Goal: Information Seeking & Learning: Learn about a topic

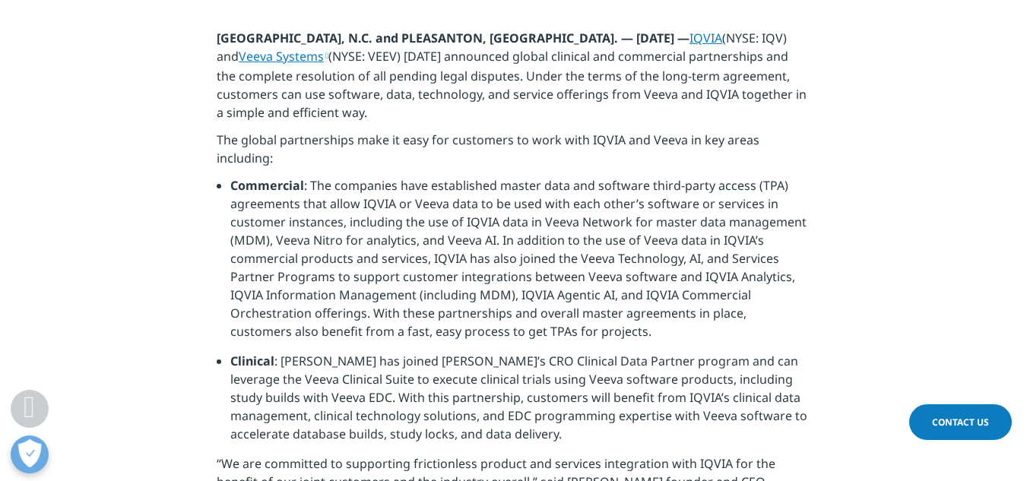
scroll to position [684, 0]
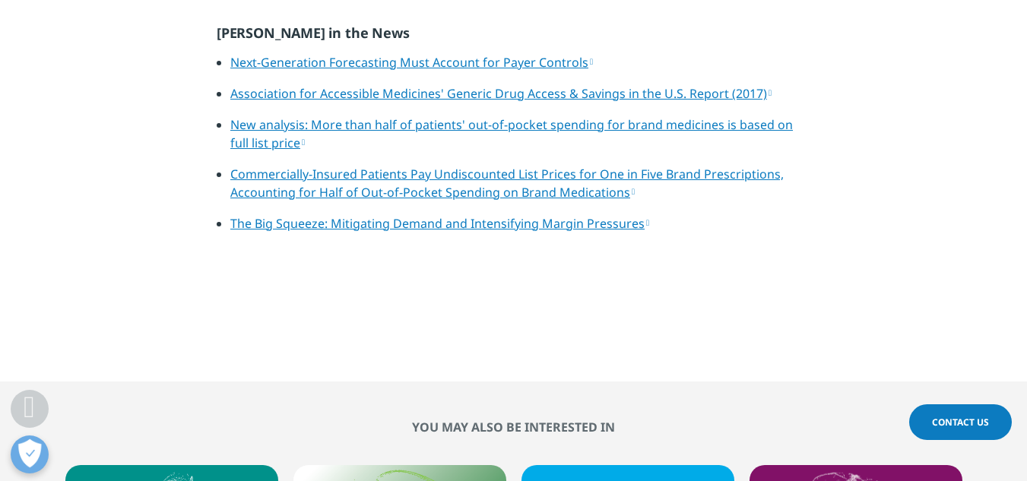
scroll to position [456, 0]
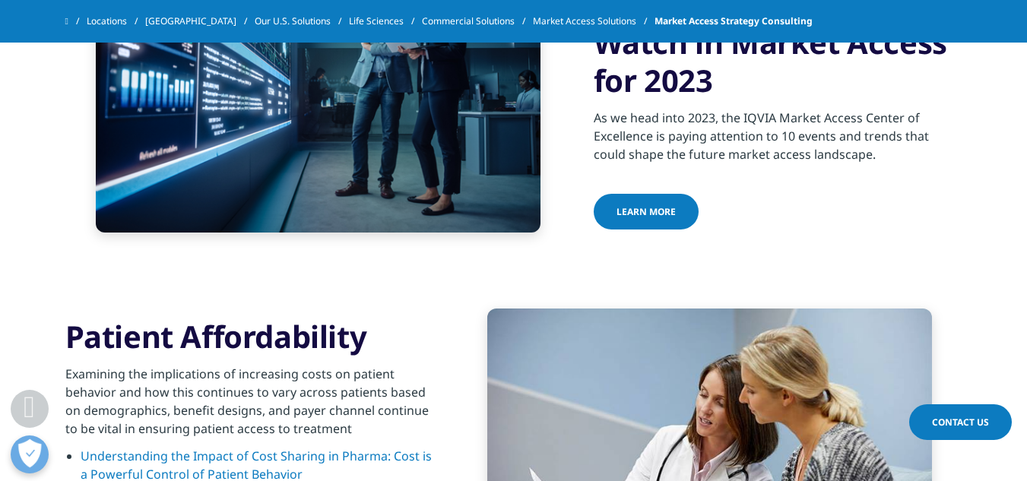
scroll to position [1292, 0]
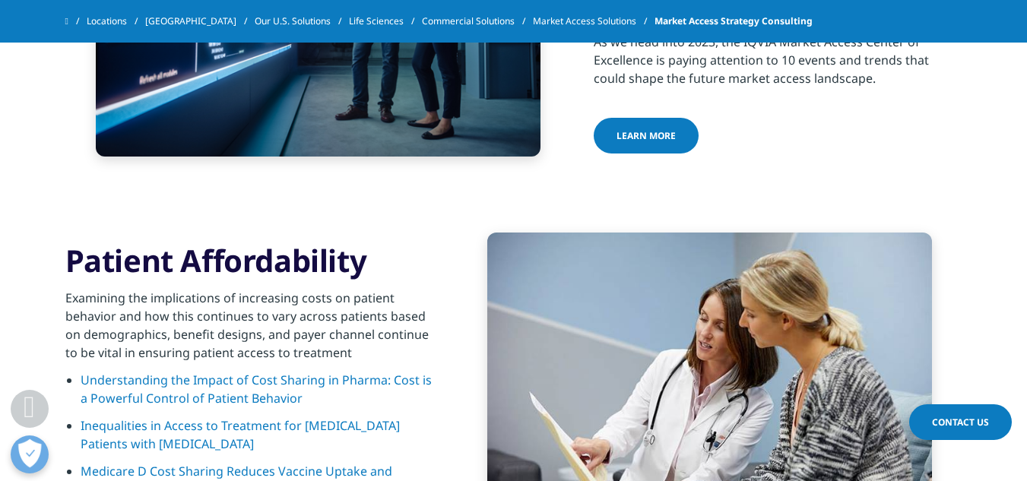
click at [68, 20] on span at bounding box center [66, 21] width 3 height 11
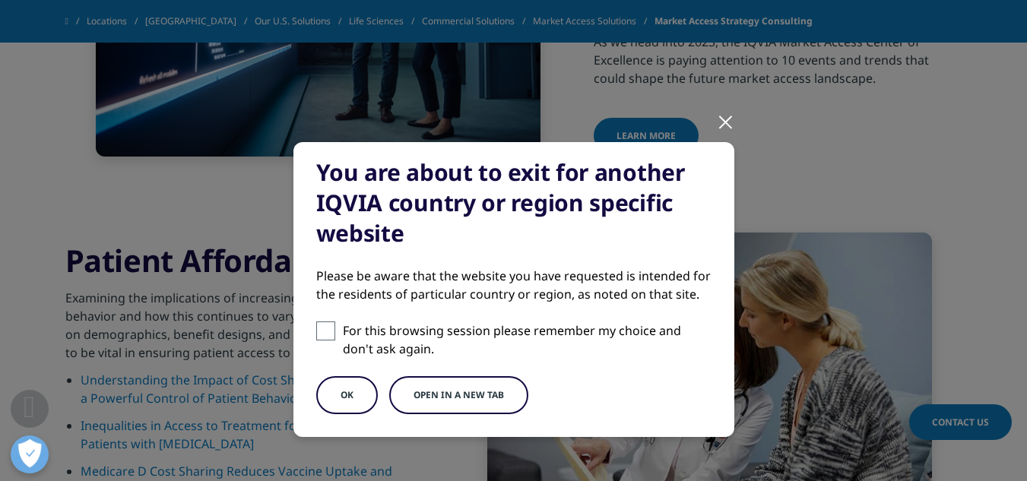
click at [350, 401] on button "OK" at bounding box center [347, 395] width 62 height 38
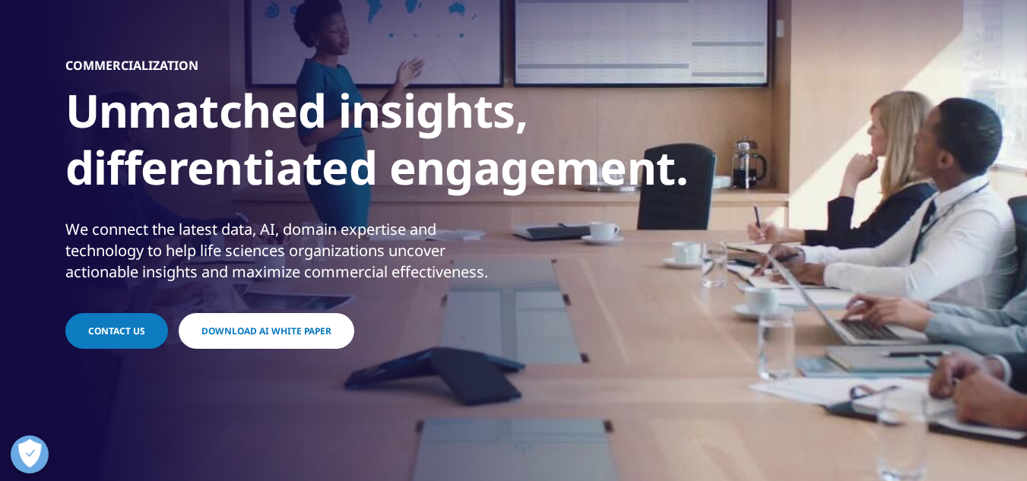
scroll to position [152, 0]
